Goal: Task Accomplishment & Management: Manage account settings

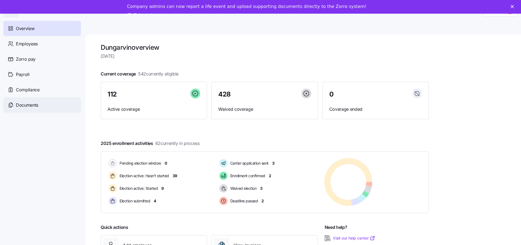
click at [24, 103] on span "Documents" at bounding box center [27, 105] width 22 height 7
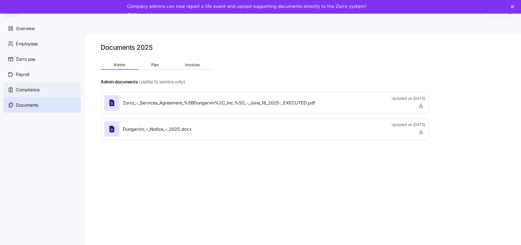
click at [21, 90] on span "Compliance" at bounding box center [28, 90] width 24 height 7
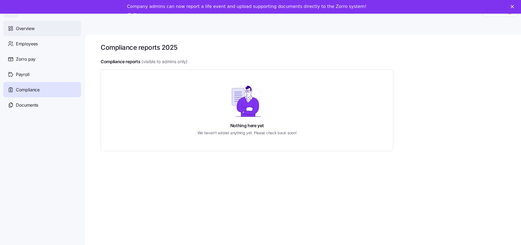
click at [27, 30] on span "Overview" at bounding box center [25, 28] width 19 height 7
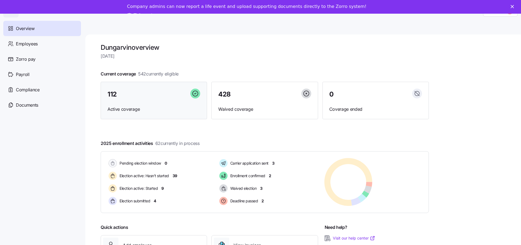
click at [136, 109] on span "Active coverage" at bounding box center [154, 109] width 93 height 7
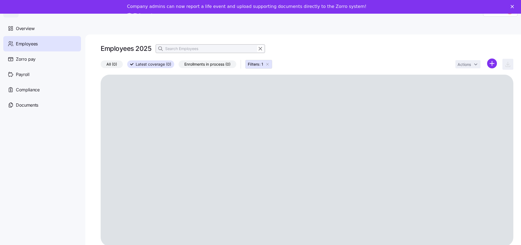
click at [269, 63] on icon "button" at bounding box center [268, 64] width 4 height 4
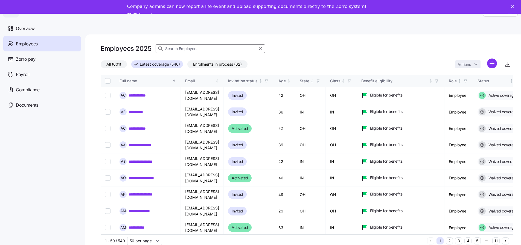
click at [39, 43] on div "Employees" at bounding box center [42, 43] width 78 height 15
click at [33, 45] on span "Employees" at bounding box center [27, 44] width 22 height 7
drag, startPoint x: 28, startPoint y: 28, endPoint x: 51, endPoint y: 44, distance: 28.8
click at [28, 28] on span "Overview" at bounding box center [25, 28] width 19 height 7
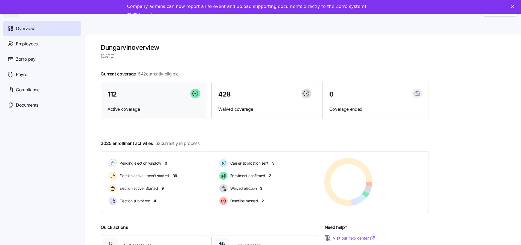
click at [126, 109] on span "Active coverage" at bounding box center [154, 109] width 93 height 7
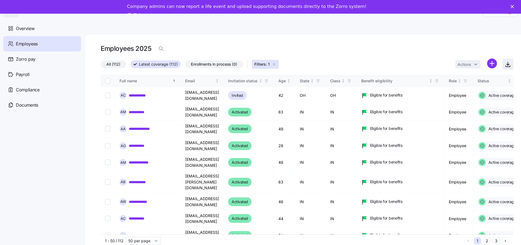
click at [511, 65] on icon "button" at bounding box center [508, 64] width 7 height 7
